Goal: Transaction & Acquisition: Purchase product/service

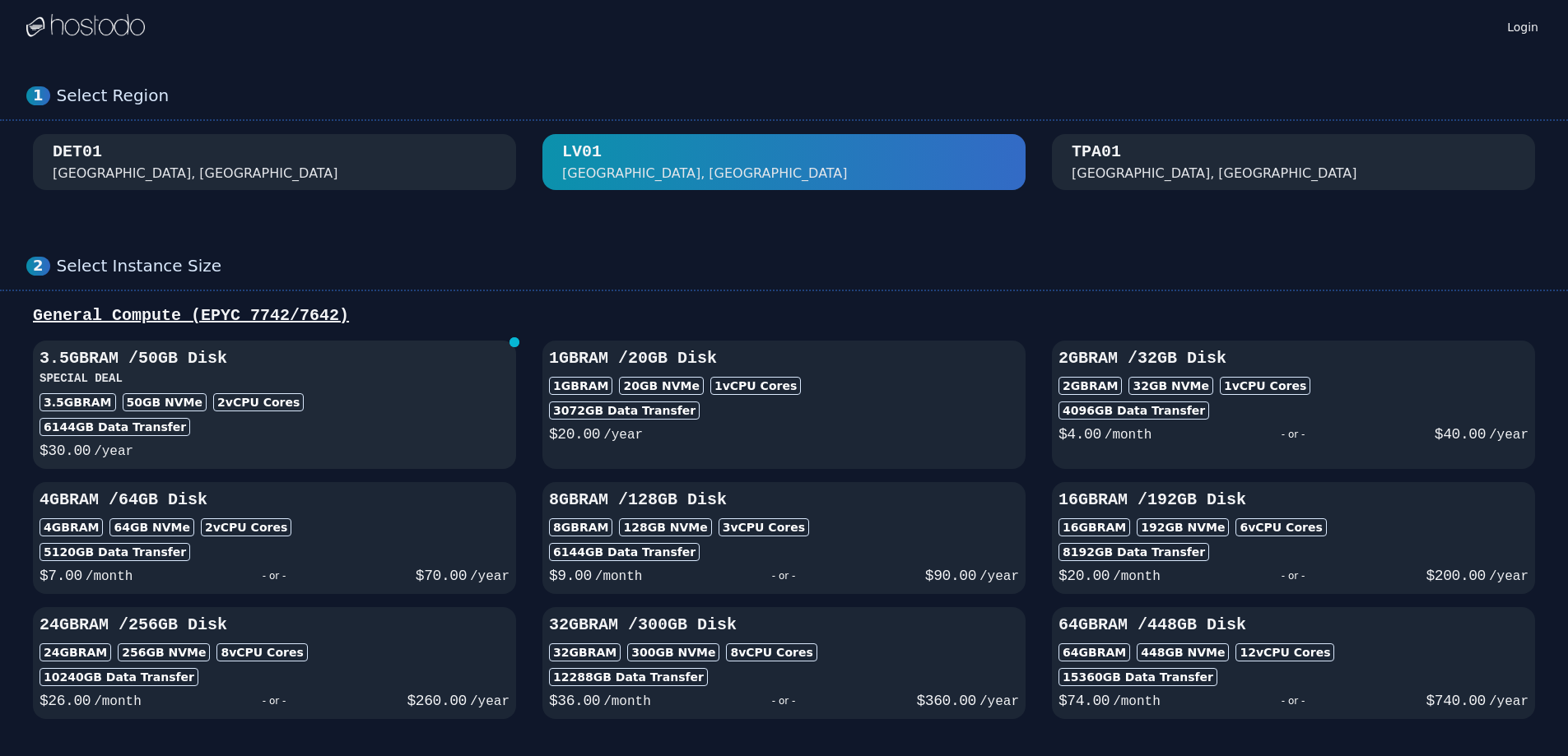
click at [381, 462] on div "3.5GB RAM / 50 GB Disk SPECIAL DEAL 3.5GB RAM 50 GB NVMe 2 vCPU Cores 6144 GB D…" at bounding box center [273, 405] width 483 height 115
